Goal: Task Accomplishment & Management: Use online tool/utility

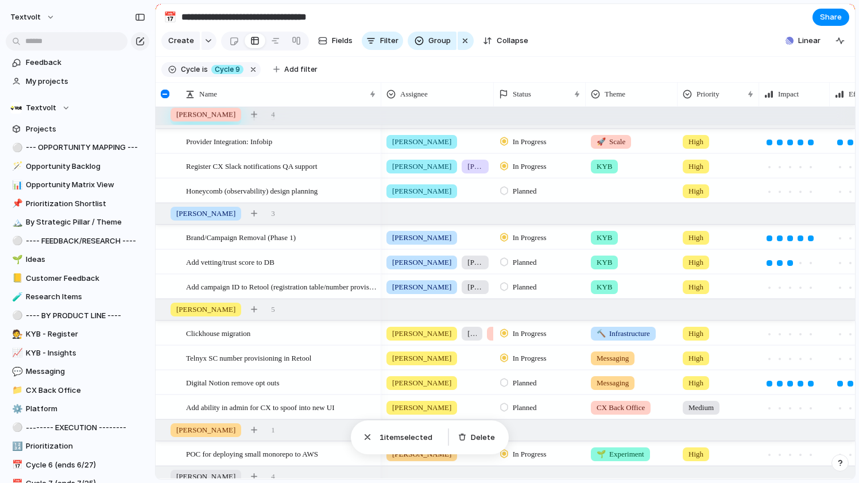
scroll to position [0, 45]
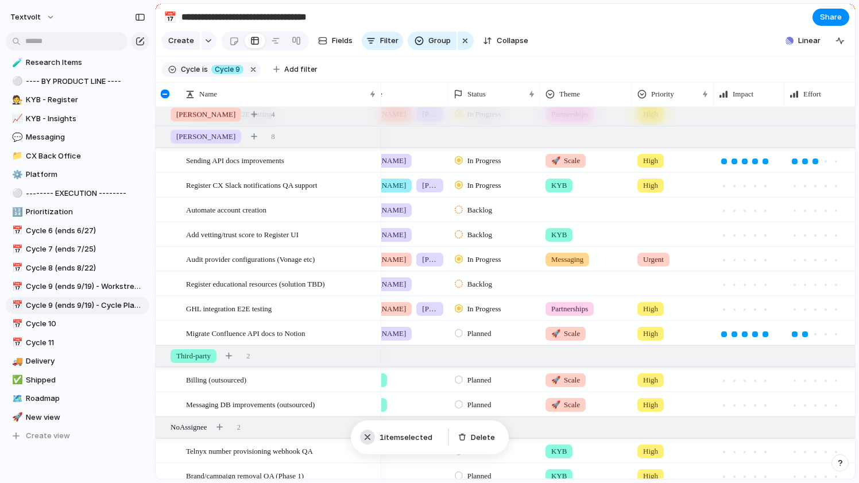
click at [367, 437] on div "button" at bounding box center [367, 436] width 11 height 11
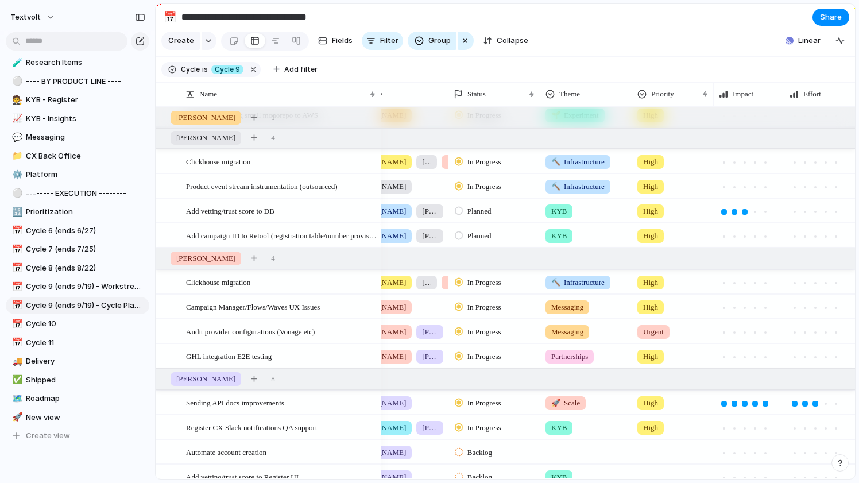
scroll to position [319, 0]
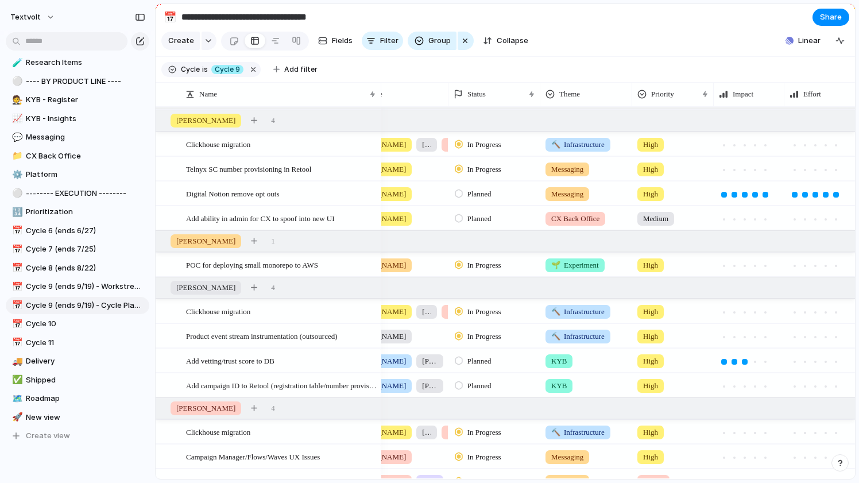
click at [578, 188] on span "Messaging" at bounding box center [567, 193] width 32 height 11
click at [583, 93] on div "🌱 Experiment 🔮 Magic 🔨 Infrastructure 🚀 Scale KYB KYT Messaging CX Back Office …" at bounding box center [429, 241] width 859 height 483
click at [576, 93] on span "Theme" at bounding box center [569, 93] width 21 height 11
click at [575, 118] on span "Modify" at bounding box center [577, 119] width 25 height 11
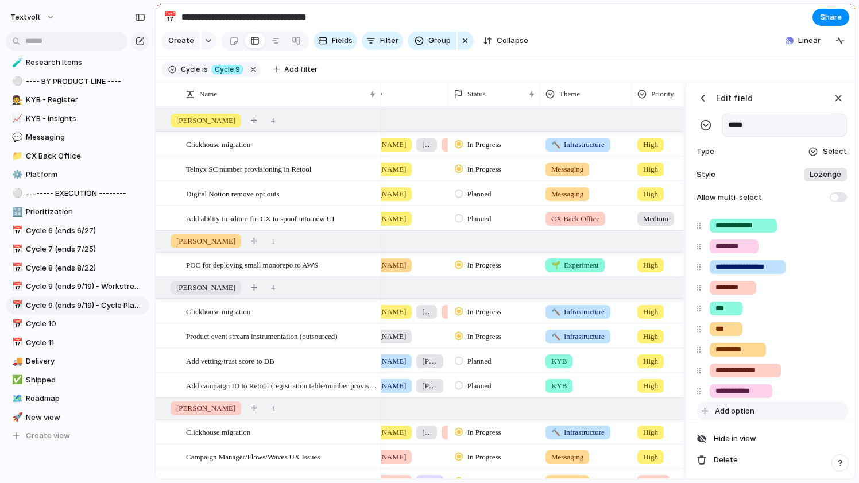
click at [718, 414] on span "Add option" at bounding box center [735, 410] width 40 height 11
type input "*******"
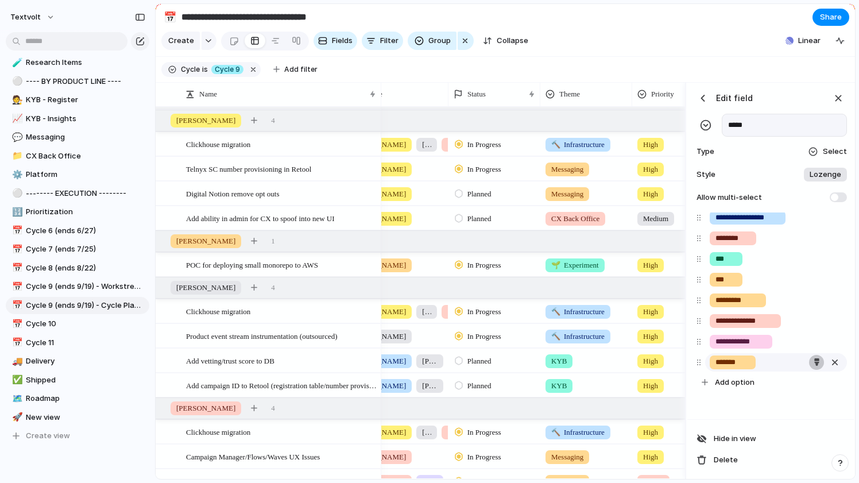
click at [815, 342] on div "**********" at bounding box center [770, 279] width 157 height 226
click at [815, 363] on div "button" at bounding box center [816, 361] width 7 height 7
click at [792, 390] on button "button" at bounding box center [788, 388] width 15 height 15
click at [838, 100] on div at bounding box center [429, 241] width 859 height 483
click at [840, 98] on div "button" at bounding box center [838, 98] width 13 height 13
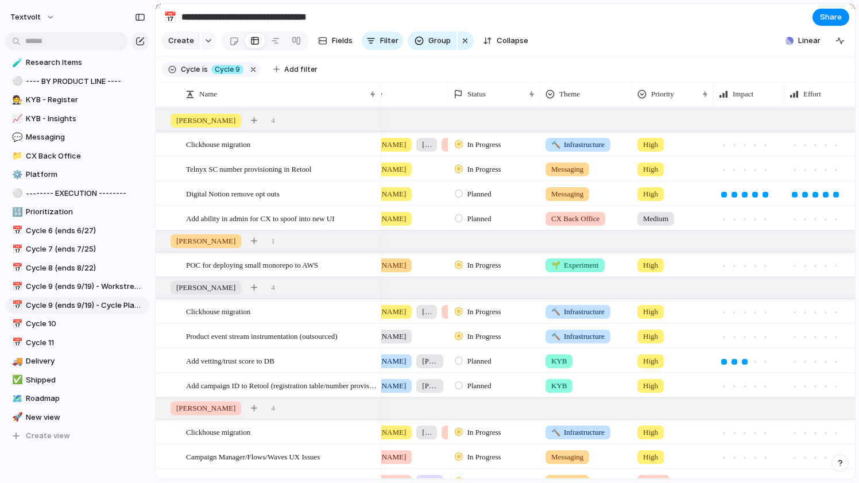
click at [579, 193] on span "Messaging" at bounding box center [567, 193] width 32 height 11
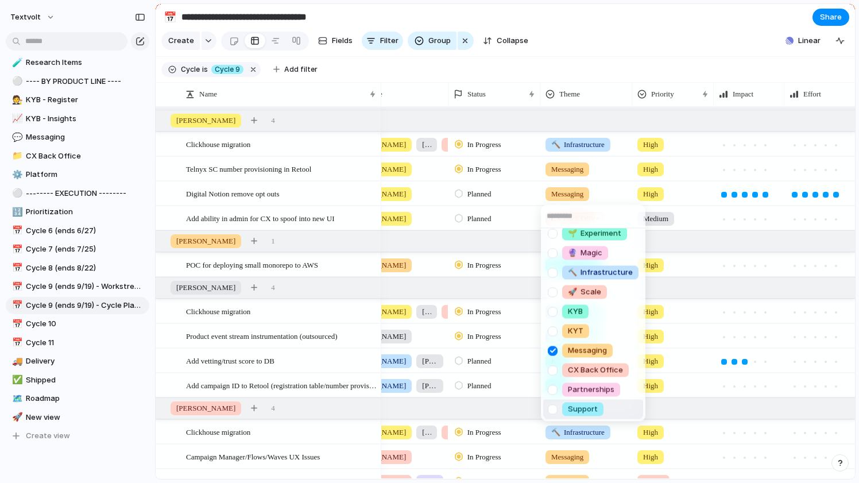
click at [553, 407] on div at bounding box center [553, 409] width 20 height 20
click at [553, 347] on div at bounding box center [553, 350] width 20 height 20
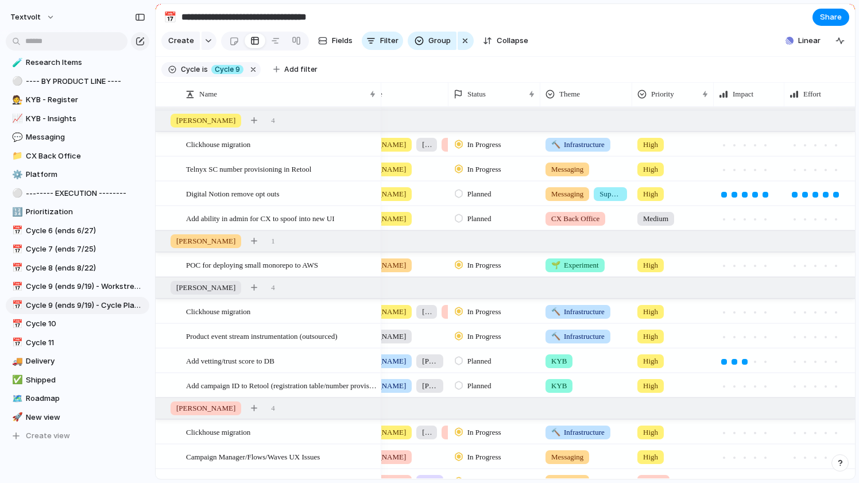
click at [571, 194] on span "Messaging" at bounding box center [567, 193] width 32 height 11
click at [564, 194] on div "🌱 Experiment 🔮 Magic 🔨 Infrastructure 🚀 Scale KYB KYT Messaging CX Back Office …" at bounding box center [429, 241] width 859 height 483
click at [564, 194] on span "Messaging" at bounding box center [567, 193] width 32 height 11
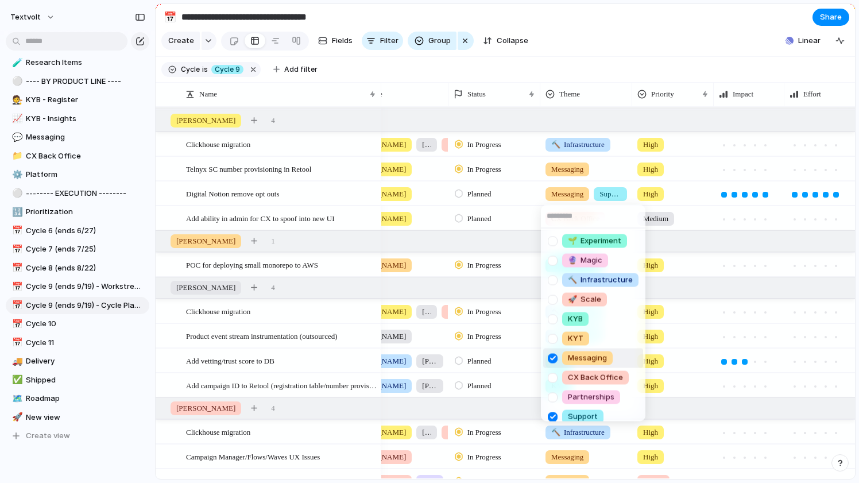
click at [552, 358] on div at bounding box center [553, 358] width 20 height 20
click at [556, 359] on div at bounding box center [553, 358] width 20 height 20
click at [588, 75] on div "🌱 Experiment 🔮 Magic 🔨 Infrastructure 🚀 Scale KYB KYT Messaging CX Back Office …" at bounding box center [429, 241] width 859 height 483
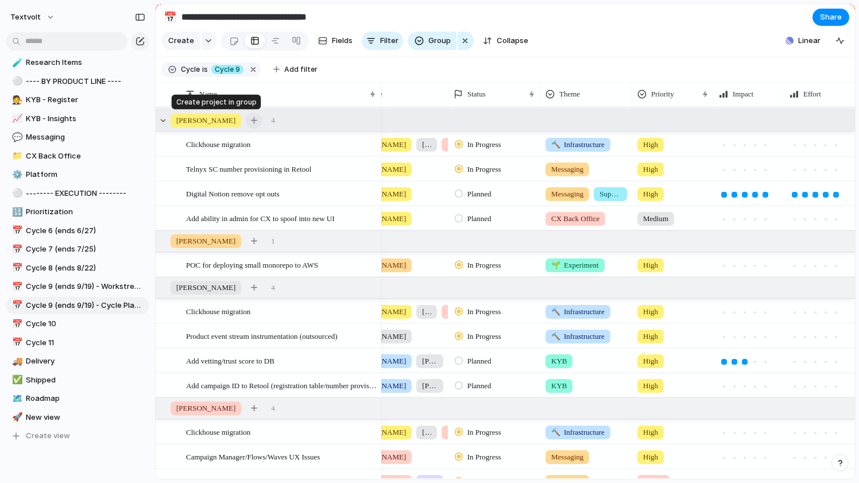
click at [251, 117] on div "button" at bounding box center [254, 120] width 6 height 6
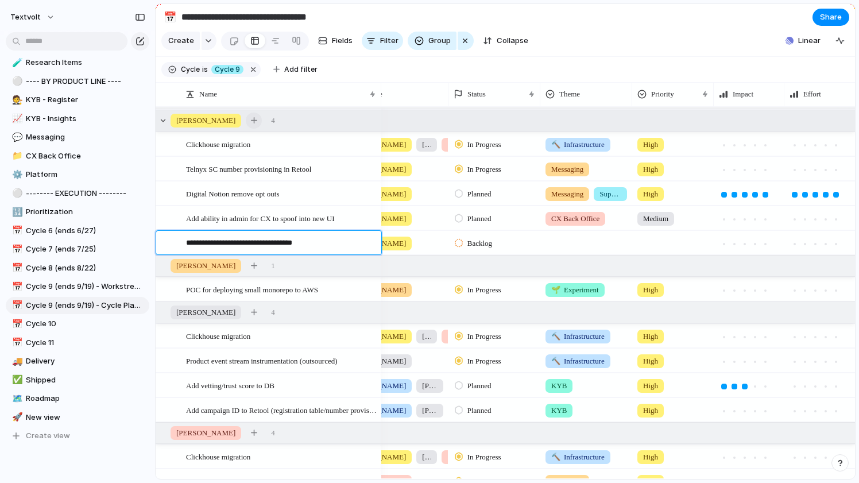
type textarea "**********"
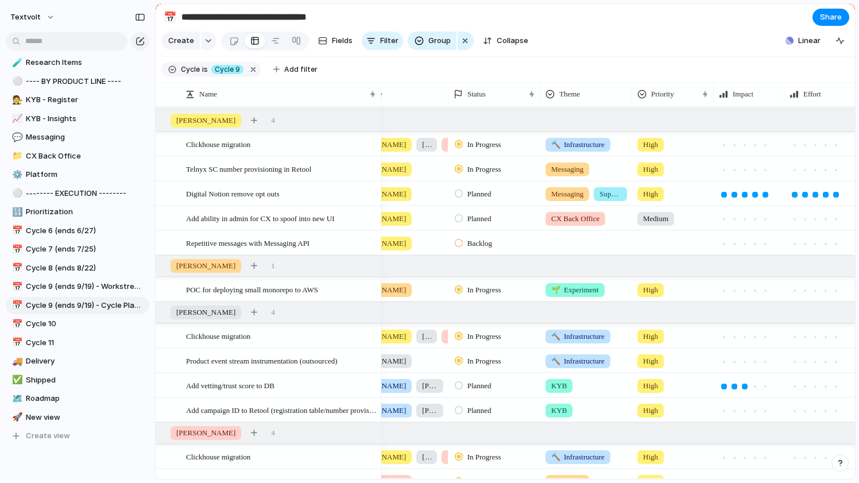
click at [487, 241] on span "Backlog" at bounding box center [479, 243] width 25 height 11
click at [483, 311] on span "Planned" at bounding box center [481, 310] width 29 height 11
click at [577, 247] on div at bounding box center [586, 240] width 91 height 19
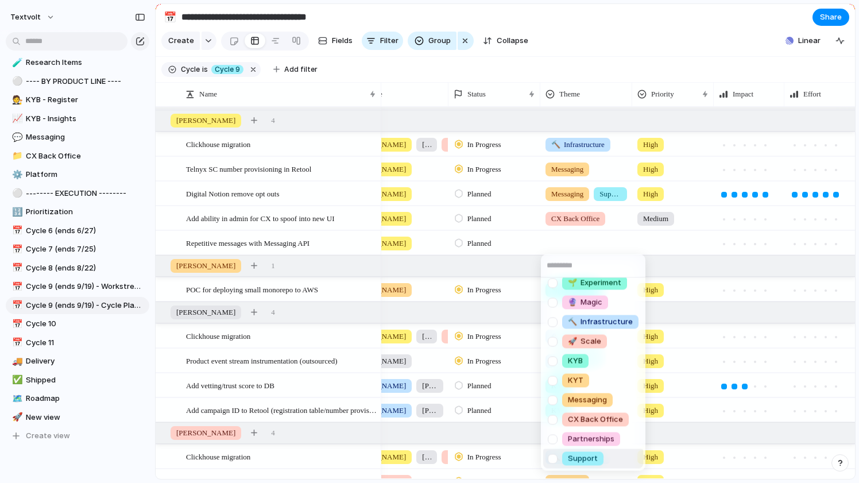
click at [553, 456] on div at bounding box center [553, 458] width 20 height 20
click at [555, 401] on div at bounding box center [553, 400] width 20 height 20
click at [679, 245] on div "🌱 Experiment 🔮 Magic 🔨 Infrastructure 🚀 Scale KYB KYT Messaging CX Back Office …" at bounding box center [429, 241] width 859 height 483
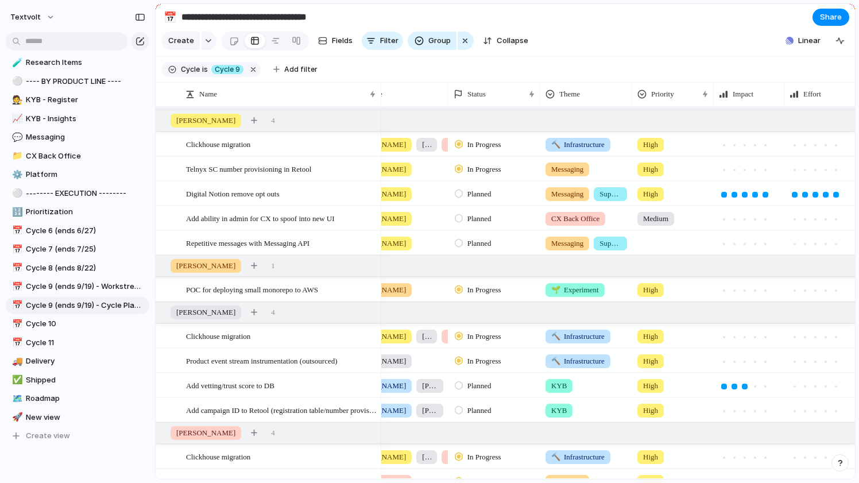
click at [667, 242] on div at bounding box center [673, 240] width 80 height 19
click at [660, 307] on span "High" at bounding box center [653, 309] width 16 height 11
click at [250, 245] on span "Repetitive messages with Messaging API" at bounding box center [247, 242] width 123 height 13
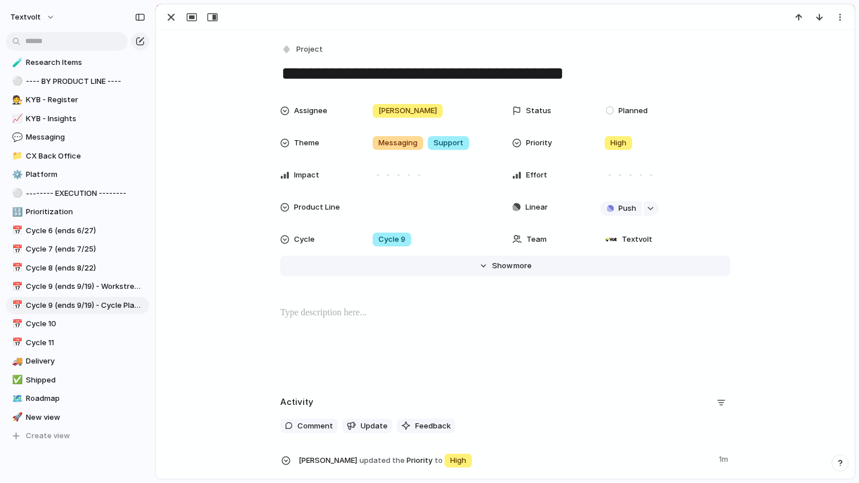
click at [489, 266] on button "Hide Show more" at bounding box center [505, 265] width 450 height 21
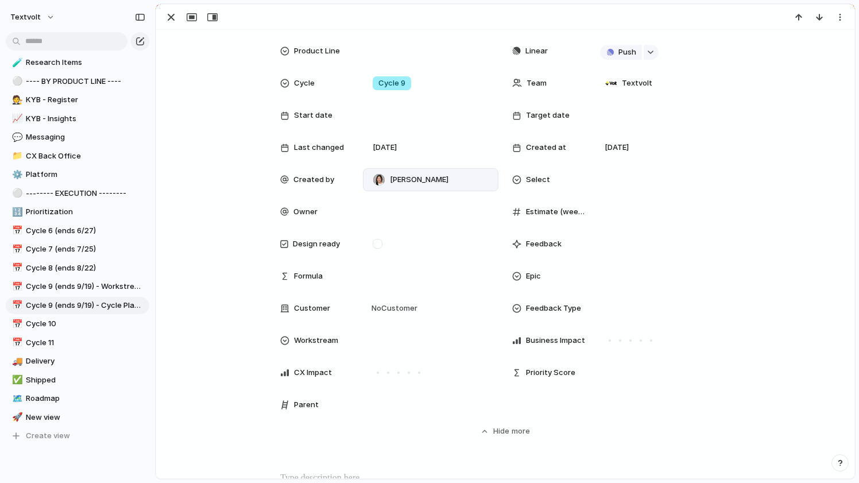
scroll to position [157, 0]
click at [439, 339] on div at bounding box center [430, 340] width 125 height 13
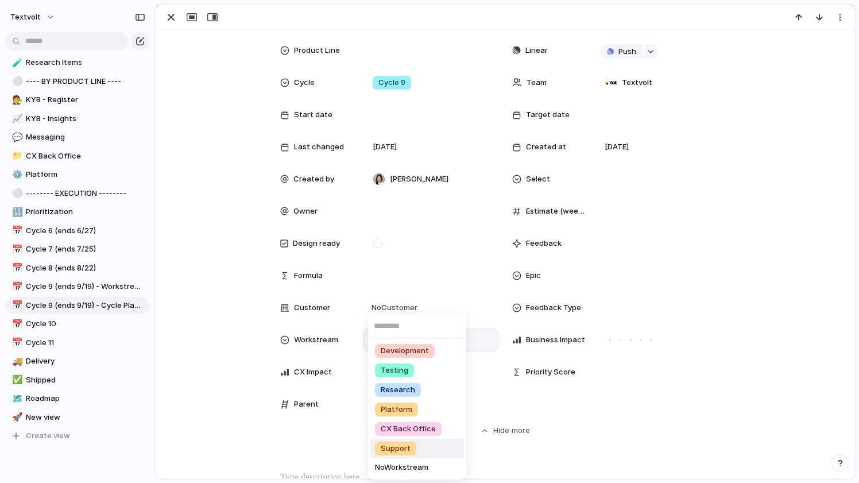
click at [422, 445] on li "Support" at bounding box center [417, 449] width 94 height 20
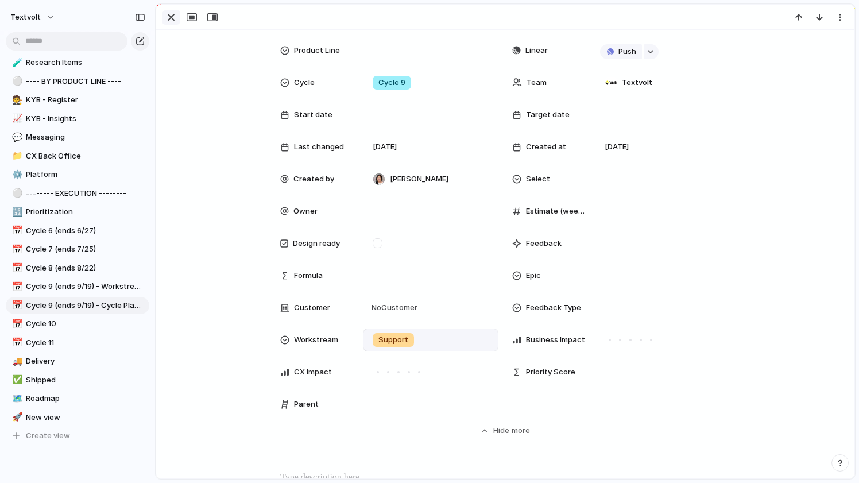
click at [171, 18] on div "button" at bounding box center [171, 17] width 14 height 14
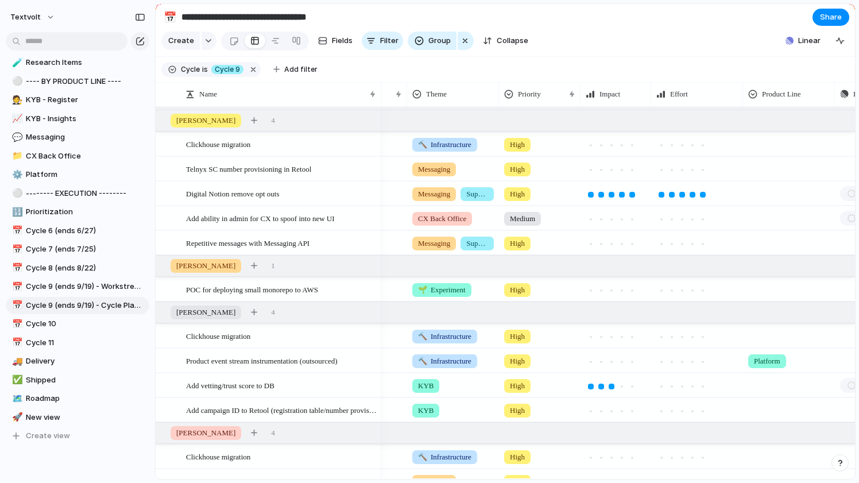
scroll to position [0, 280]
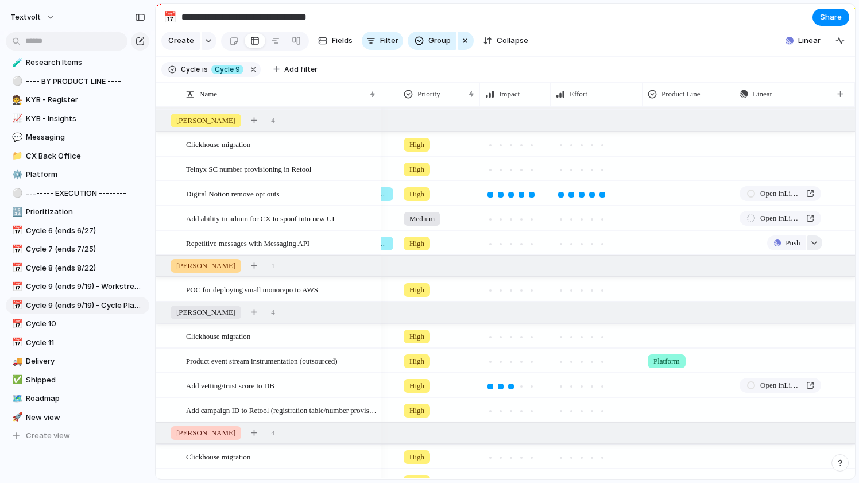
click at [812, 243] on div "button" at bounding box center [814, 243] width 8 height 5
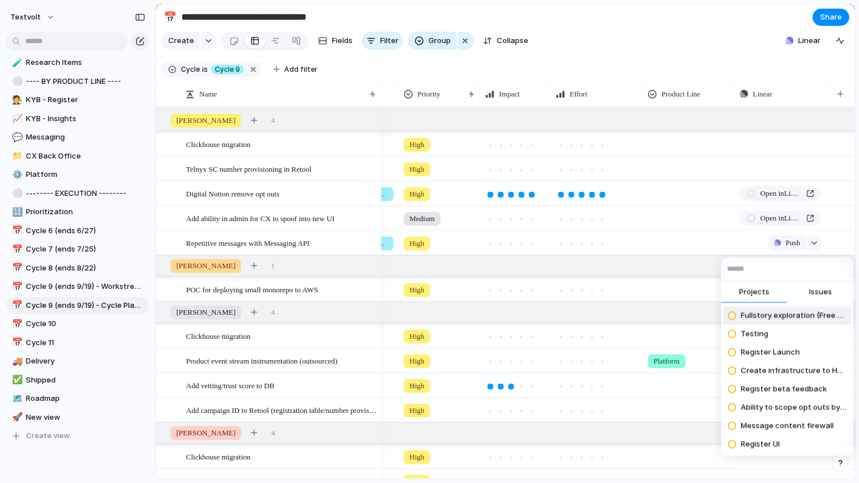
click at [826, 292] on span "Issues" at bounding box center [820, 291] width 23 height 11
click at [807, 272] on input "text" at bounding box center [787, 269] width 132 height 23
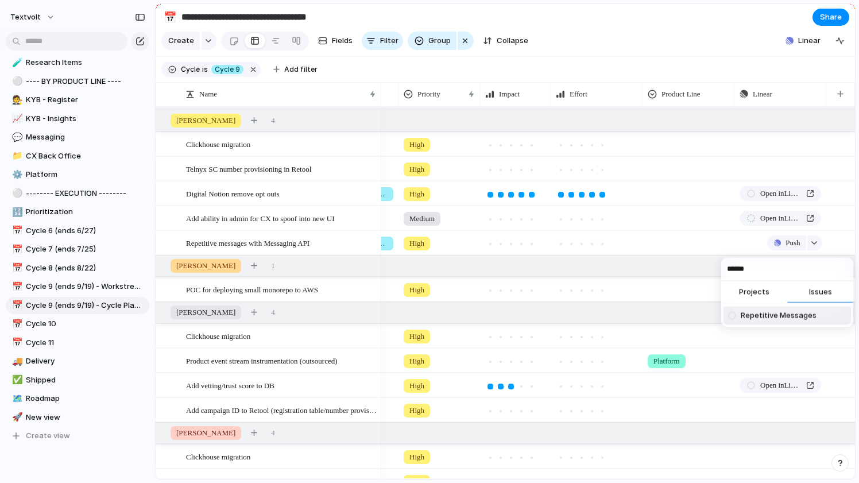
type input "******"
click at [807, 316] on span "Repetitive Messages" at bounding box center [779, 315] width 76 height 11
